Goal: Purchase product/service

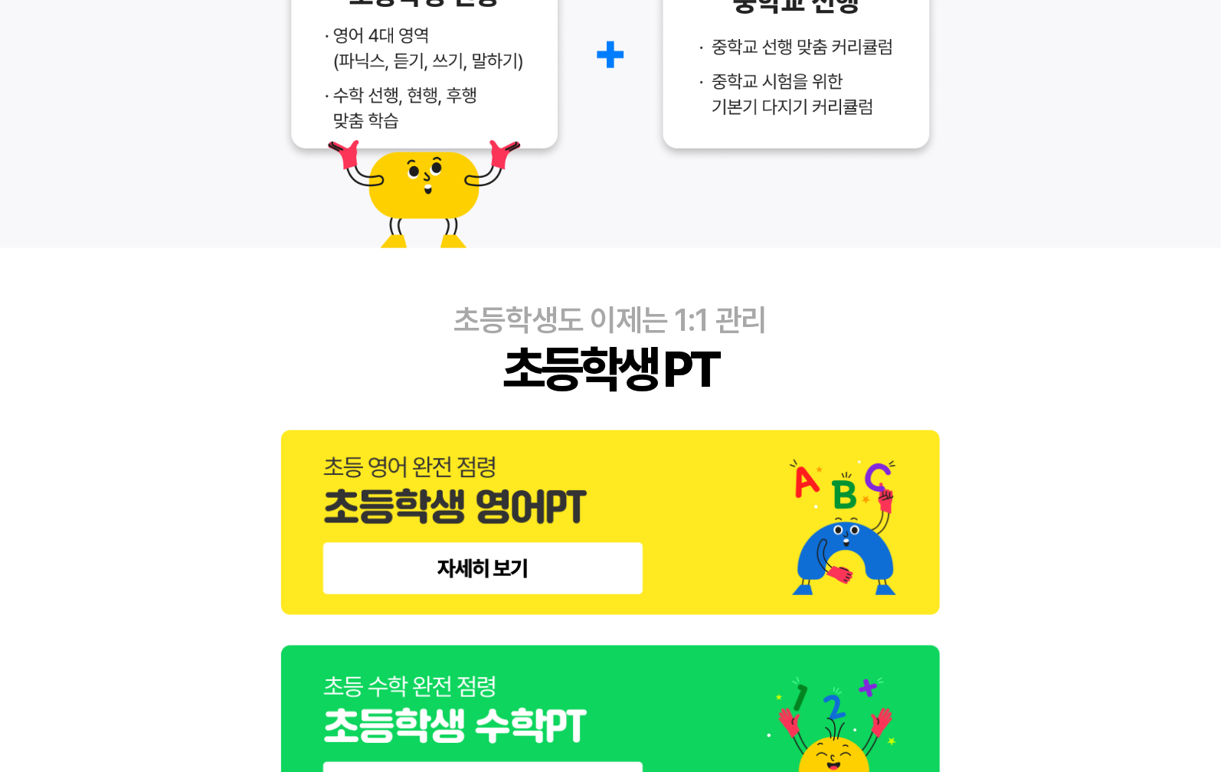
scroll to position [936, 0]
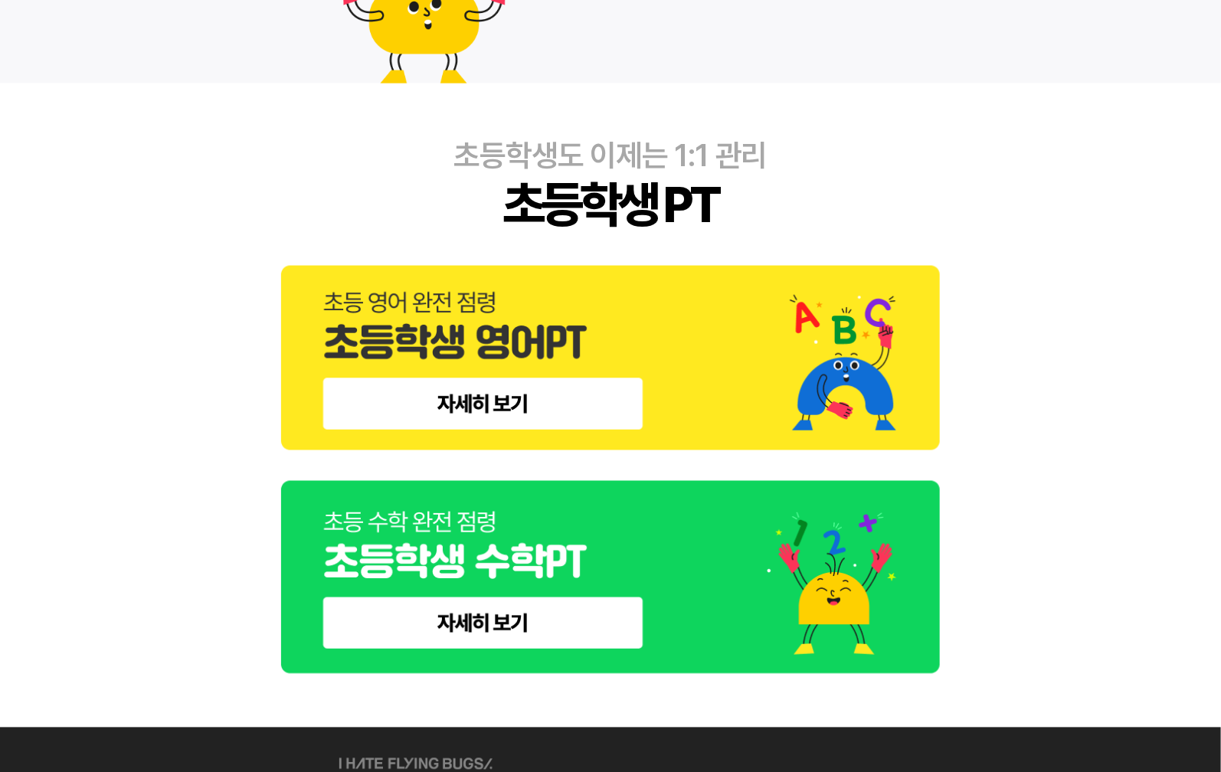
click at [519, 366] on img at bounding box center [610, 358] width 659 height 185
click at [443, 611] on img at bounding box center [610, 578] width 659 height 194
